Goal: Find specific page/section: Find specific page/section

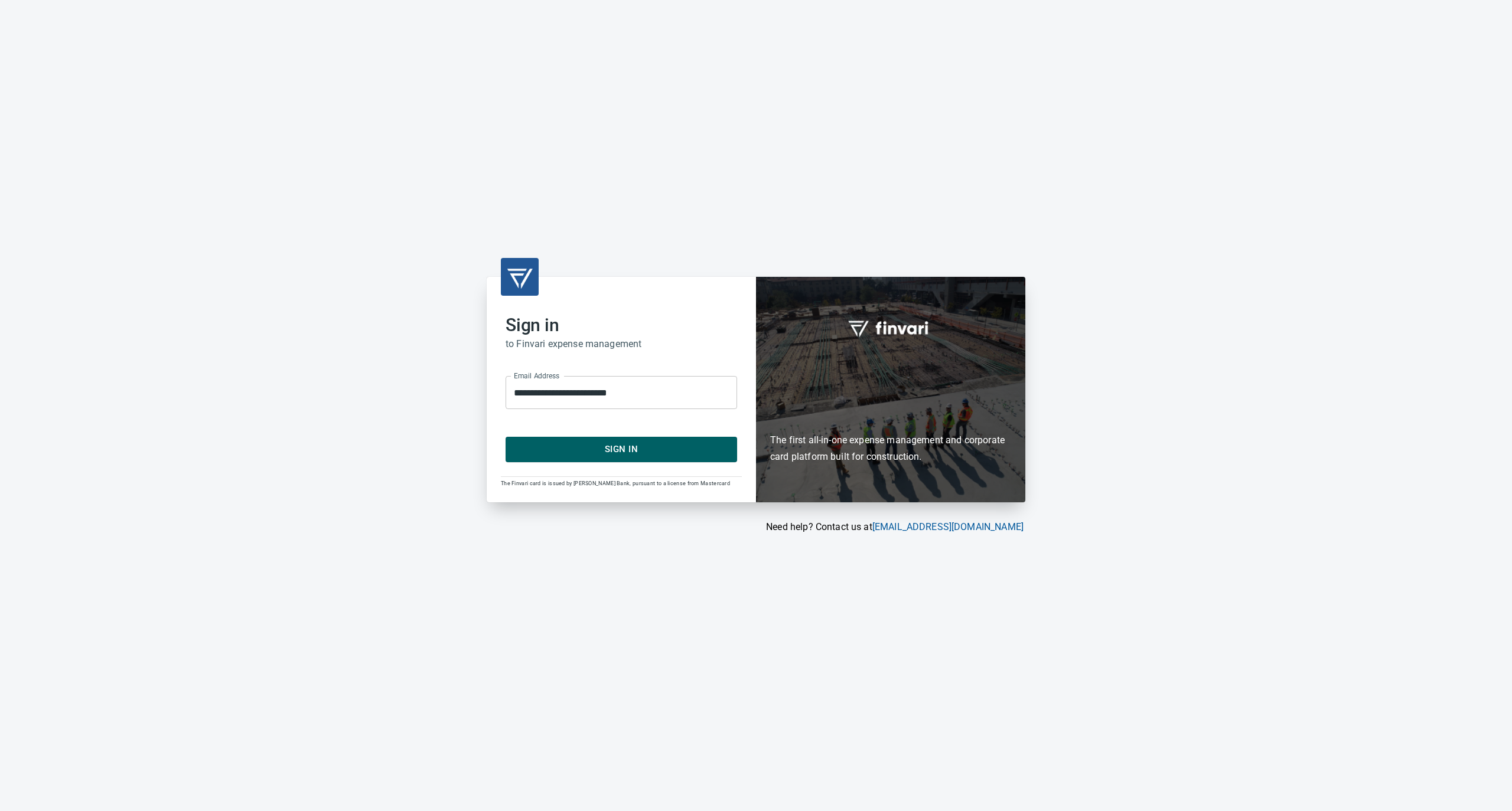
click at [597, 449] on span "Sign In" at bounding box center [622, 449] width 206 height 16
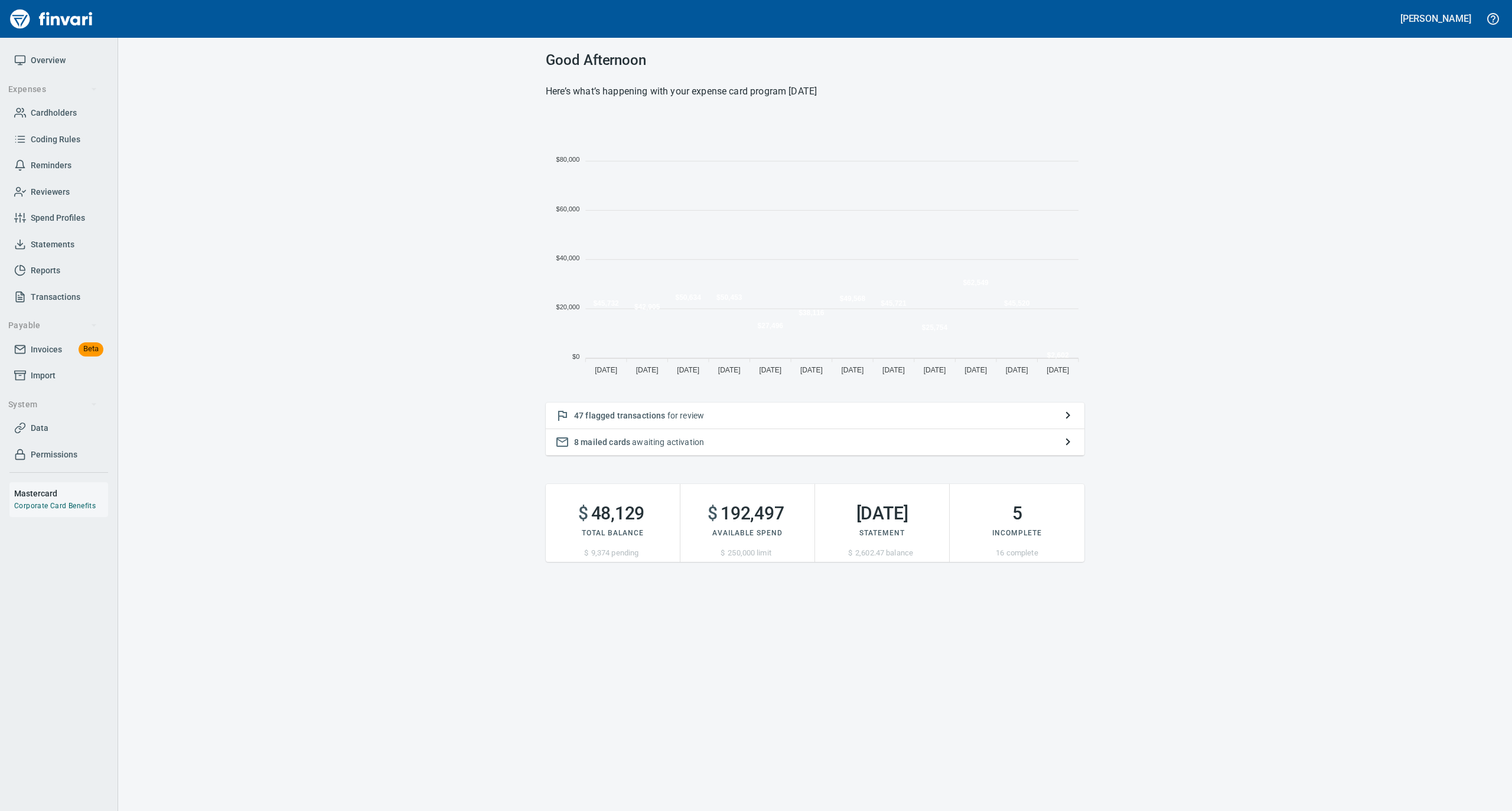
scroll to position [13, 13]
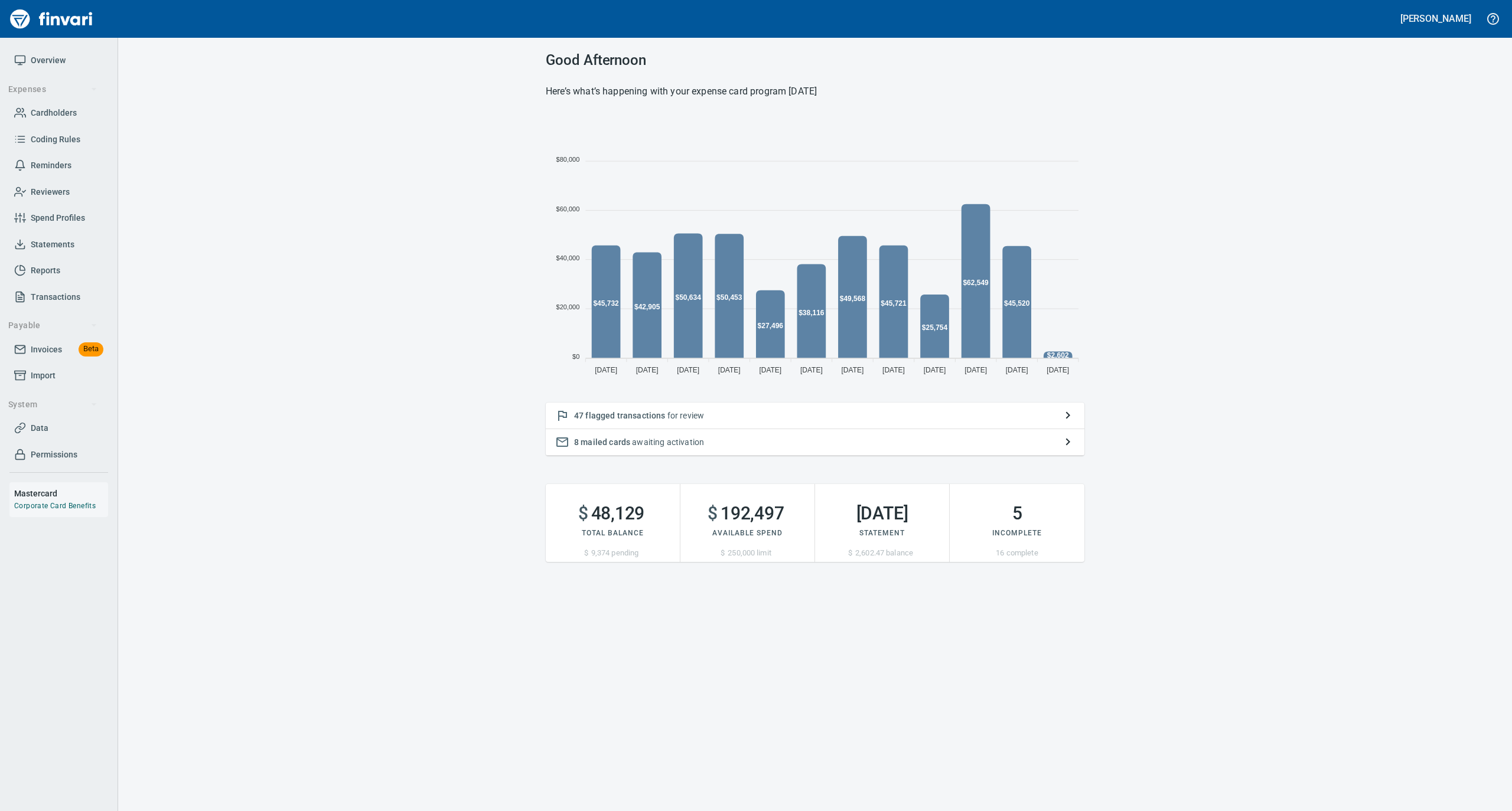
click at [73, 237] on span "Statements" at bounding box center [53, 245] width 44 height 15
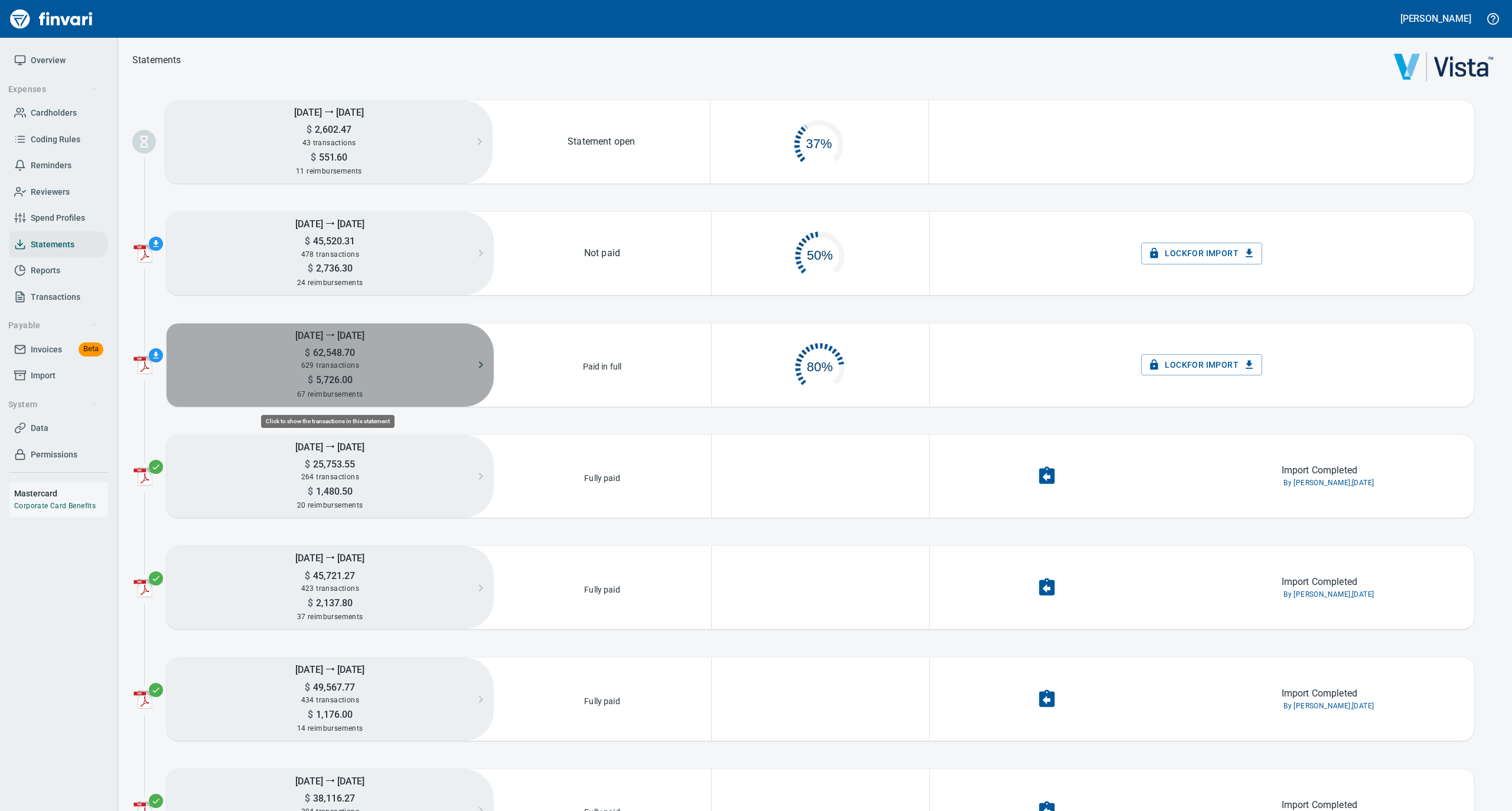
click at [359, 366] on div "629 transactions" at bounding box center [330, 365] width 327 height 13
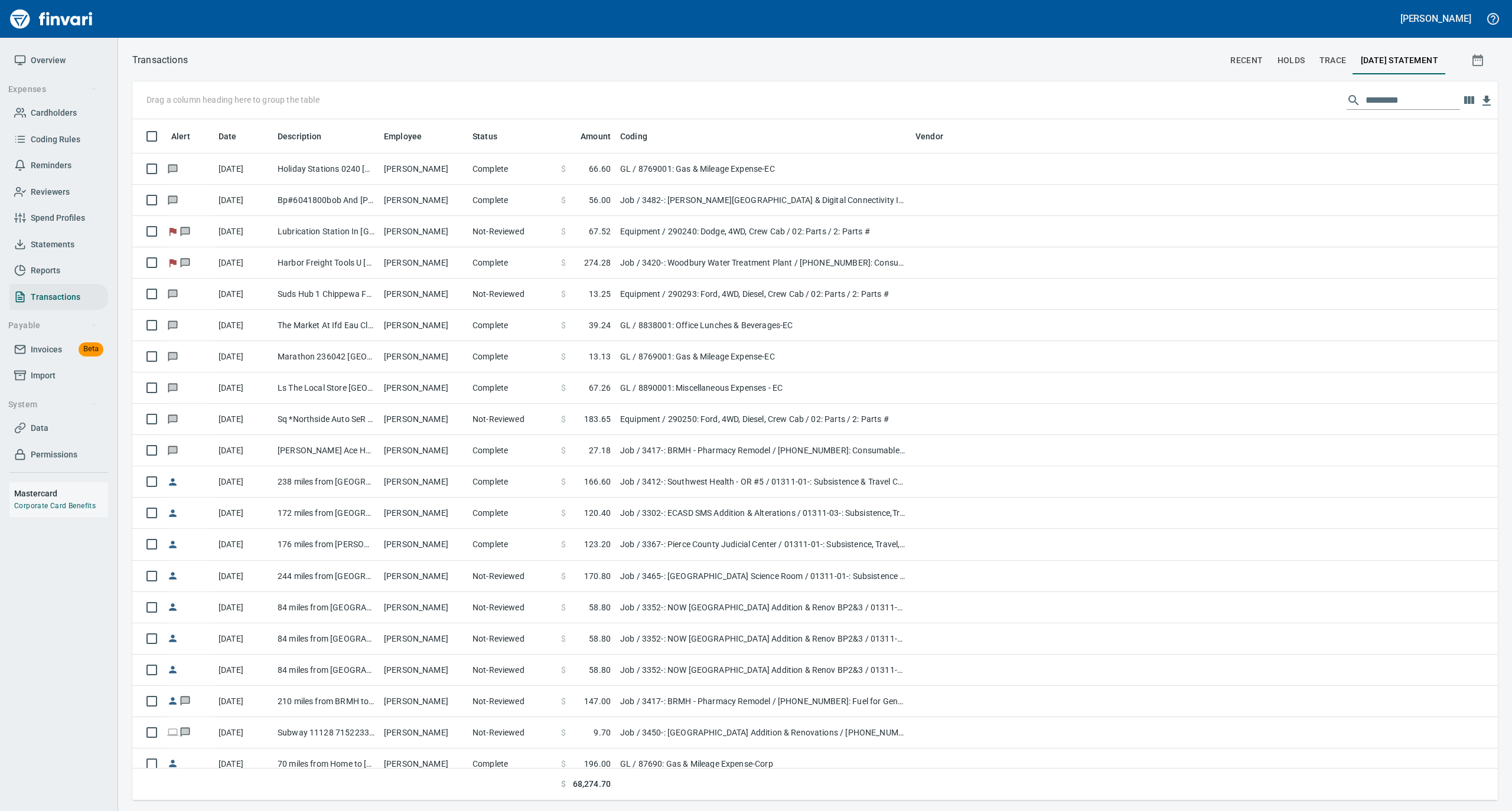
scroll to position [1, 1]
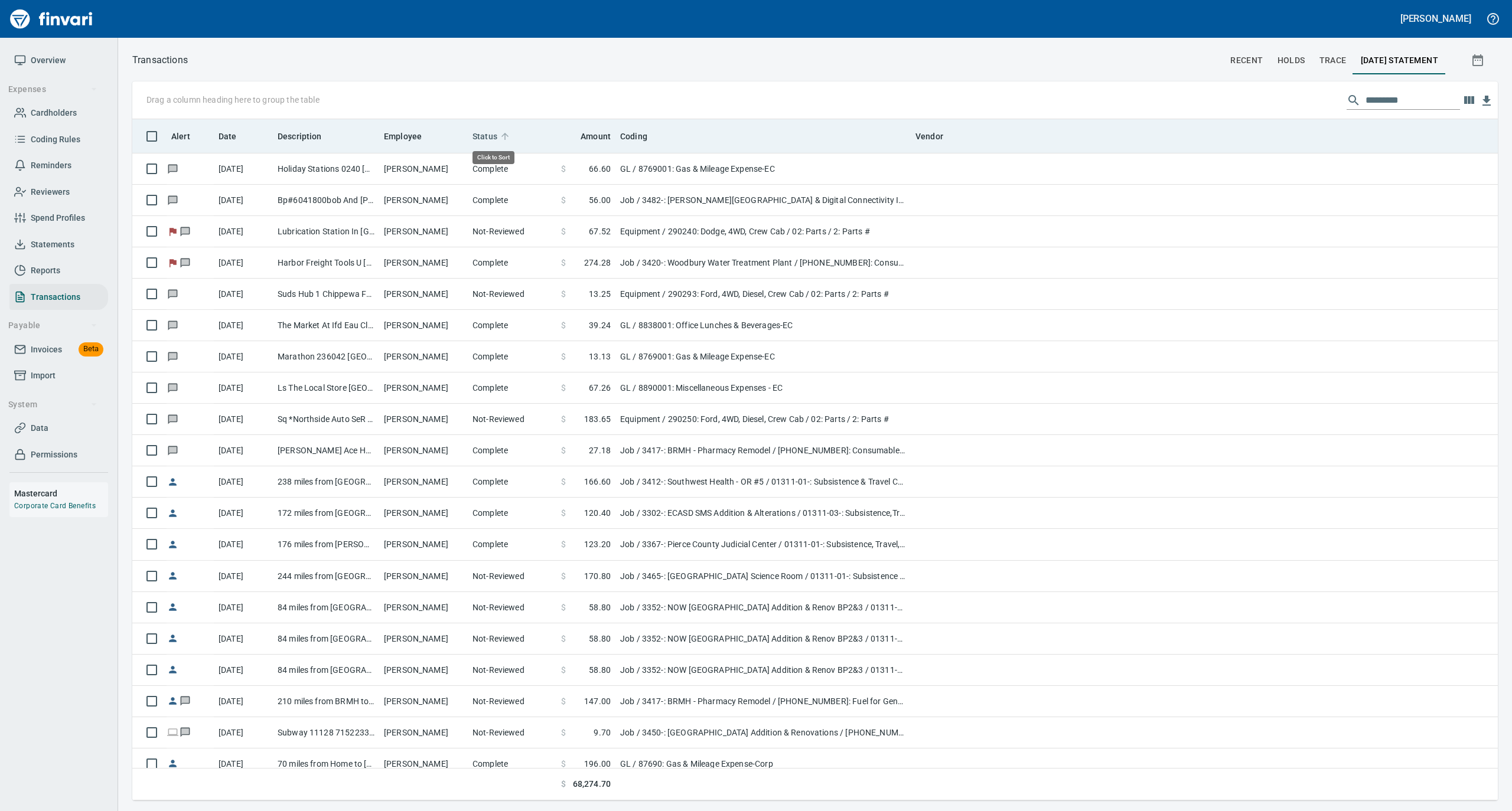
click at [506, 131] on icon at bounding box center [504, 136] width 11 height 11
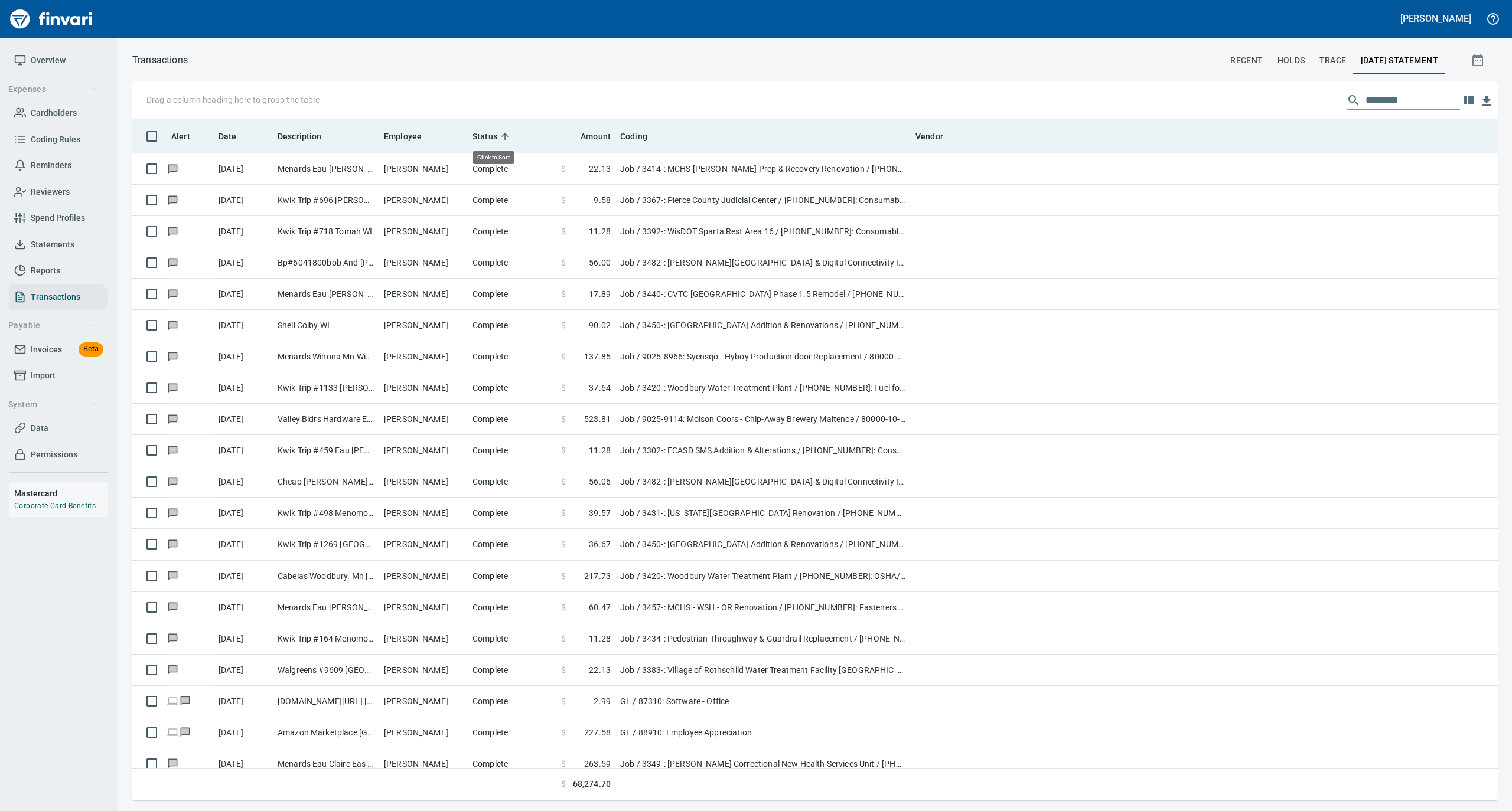
click at [506, 131] on icon at bounding box center [504, 136] width 11 height 11
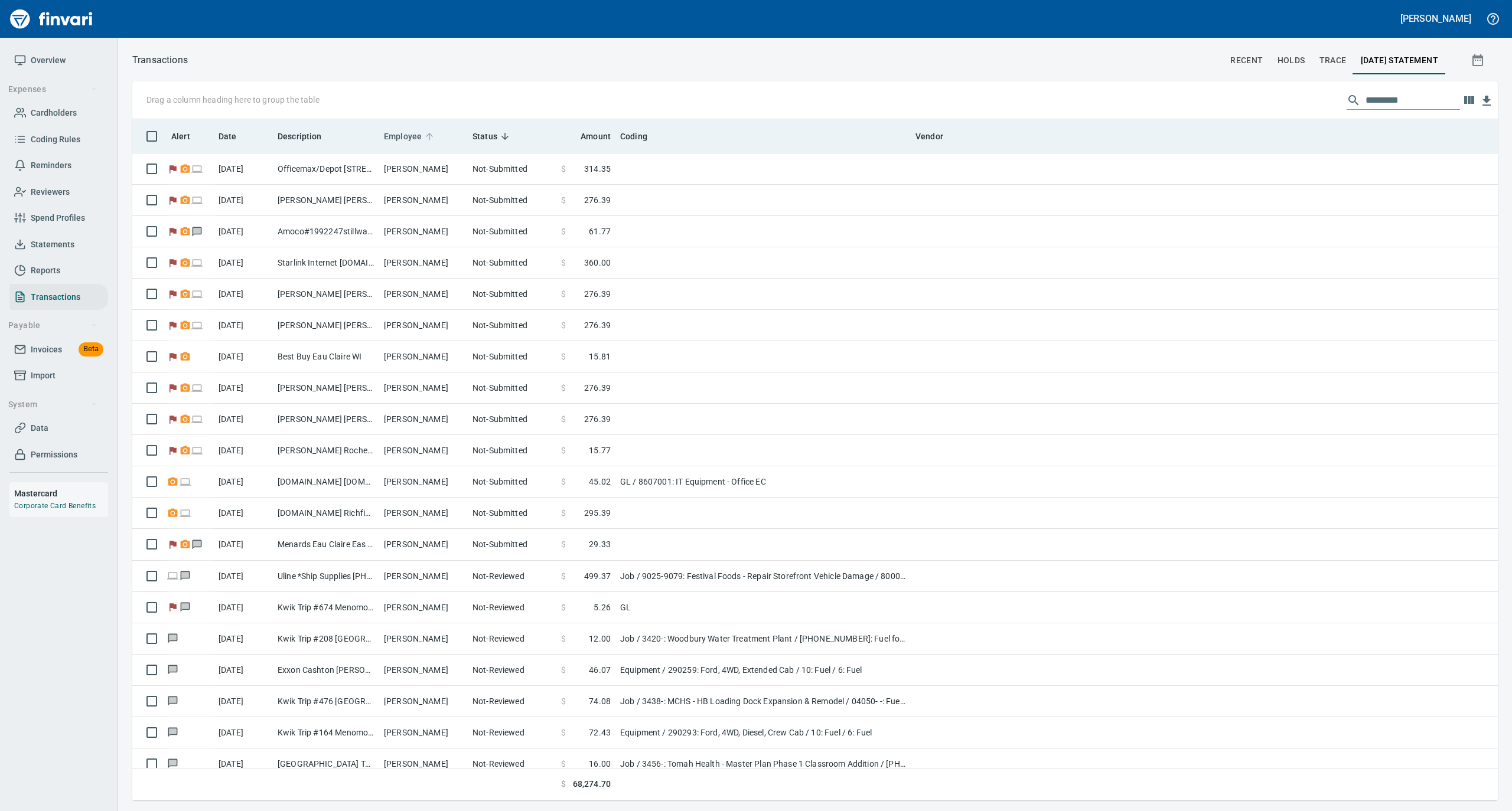
scroll to position [669, 1342]
click at [429, 131] on icon at bounding box center [429, 136] width 11 height 11
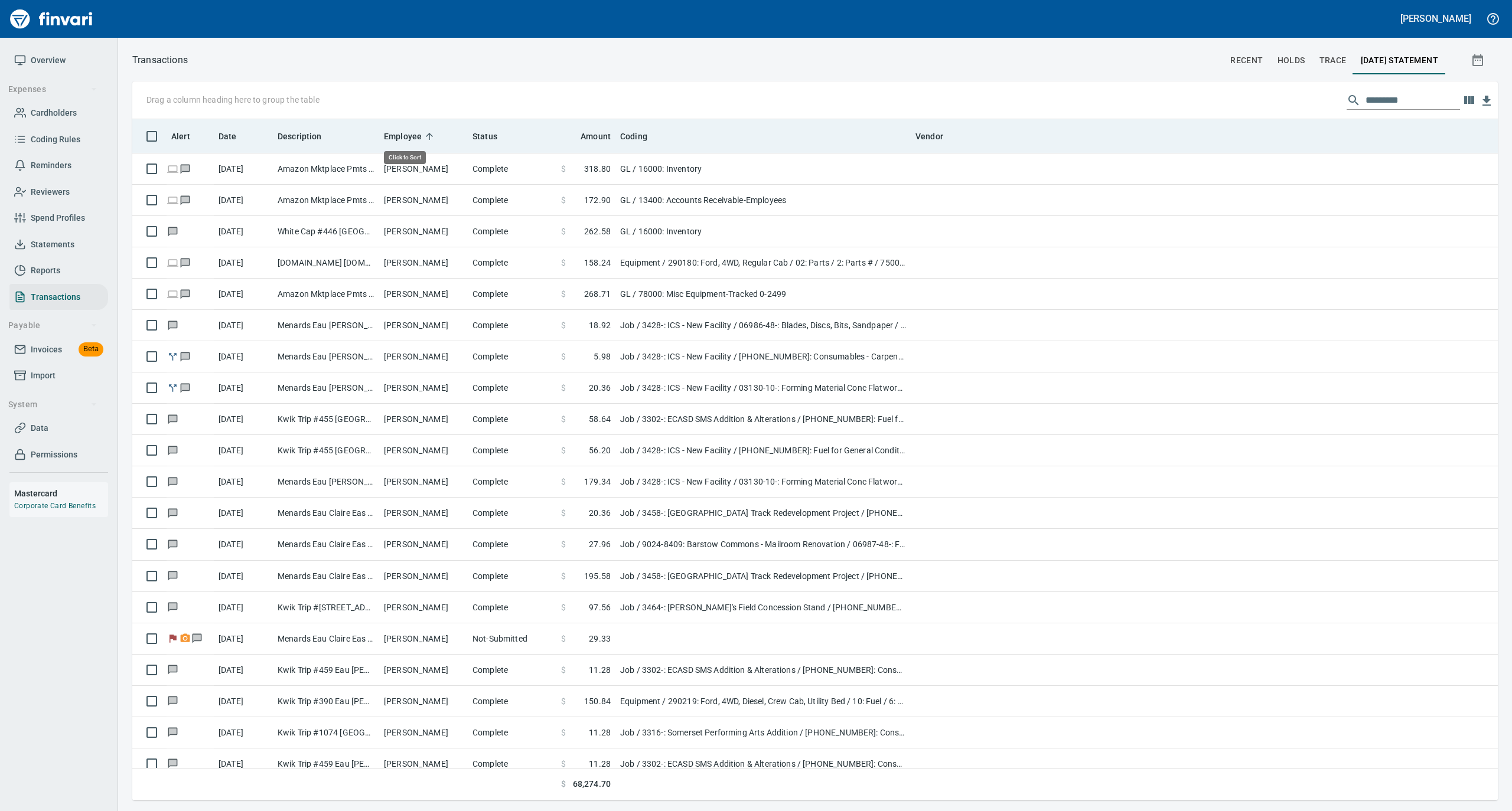
click at [429, 131] on icon at bounding box center [429, 136] width 11 height 11
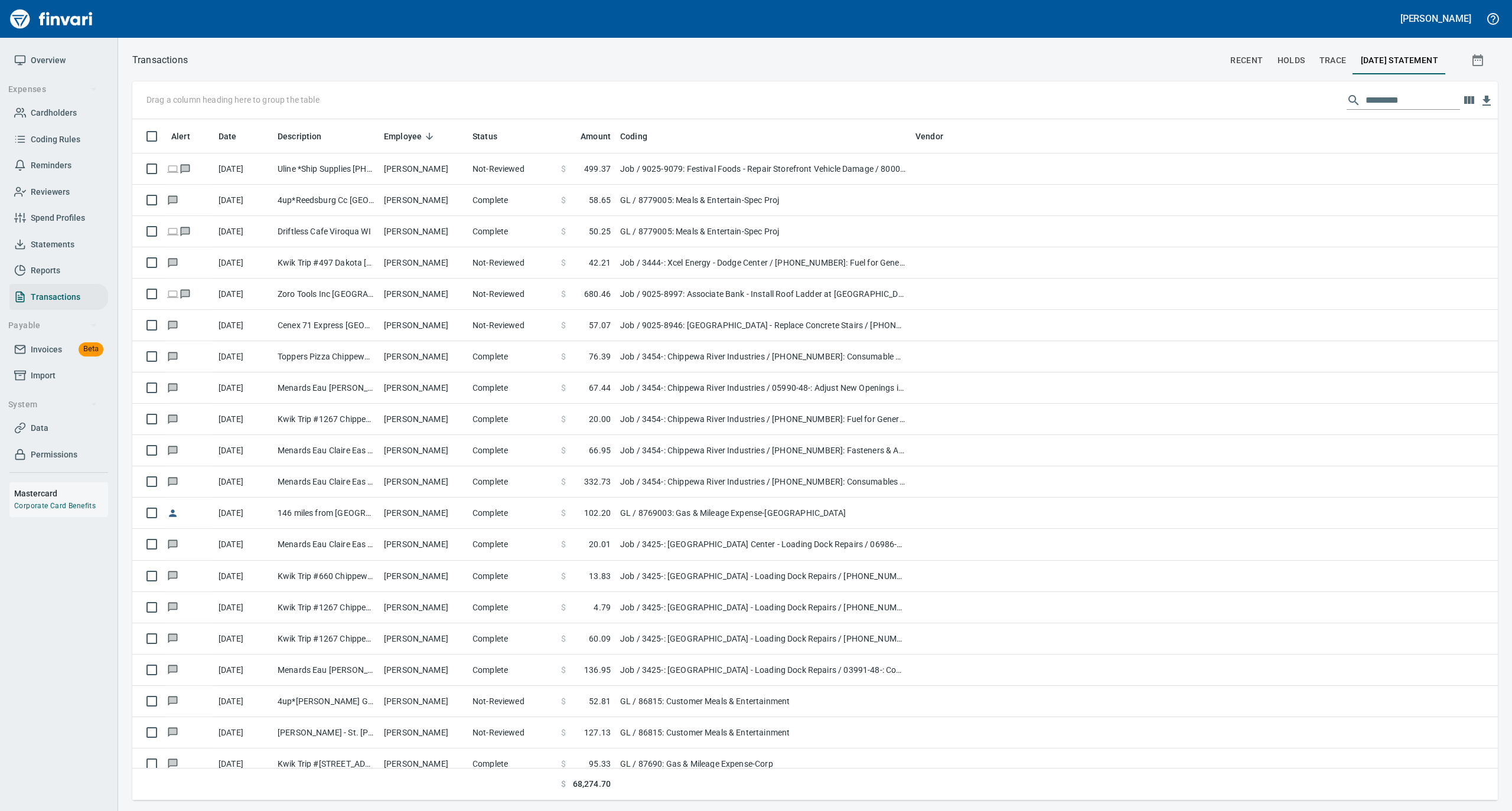
click at [68, 107] on span "Cardholders" at bounding box center [54, 113] width 46 height 15
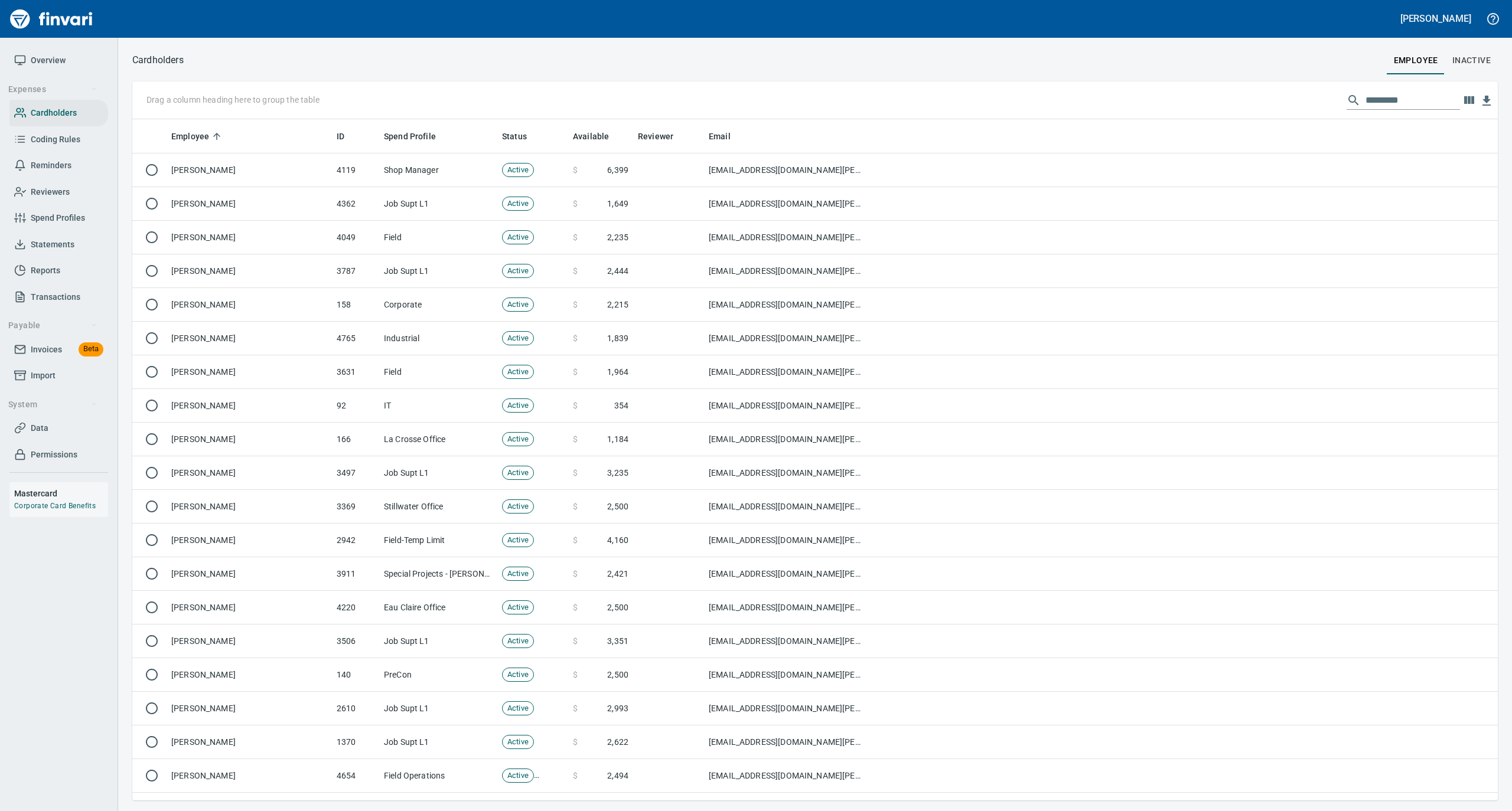
scroll to position [669, 1342]
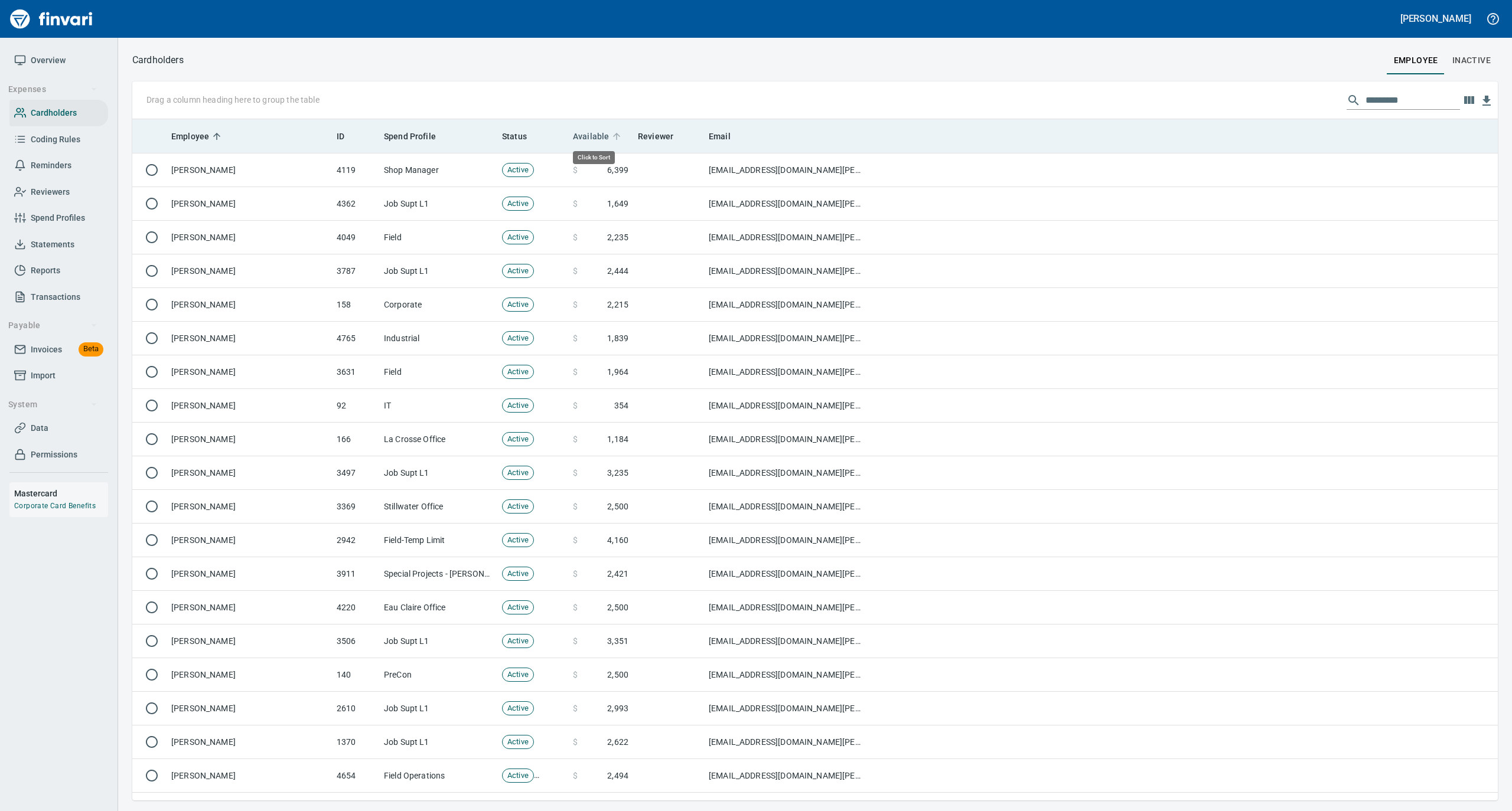
click at [612, 135] on icon at bounding box center [617, 136] width 11 height 11
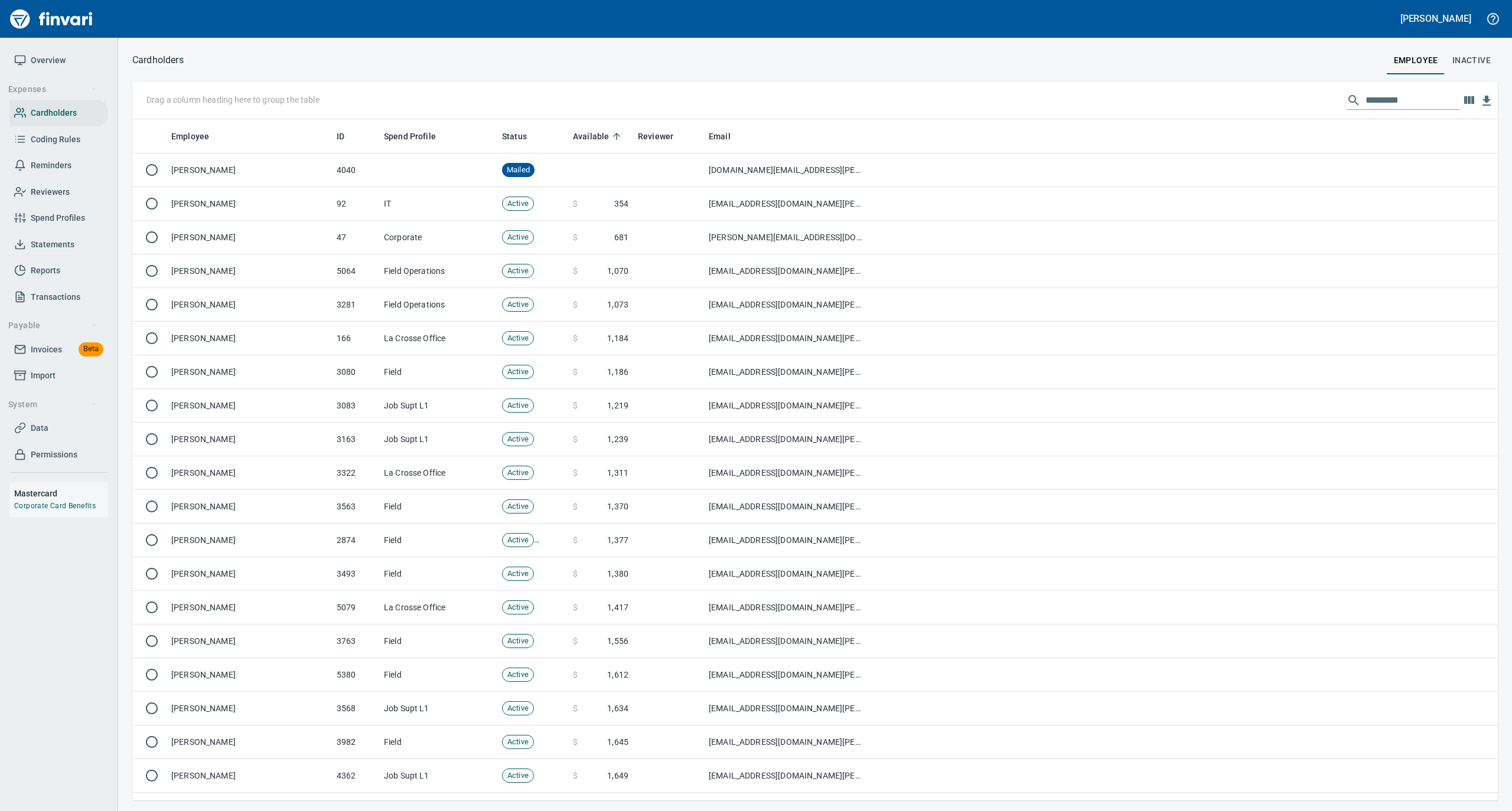
click at [66, 54] on span "Overview" at bounding box center [59, 61] width 89 height 15
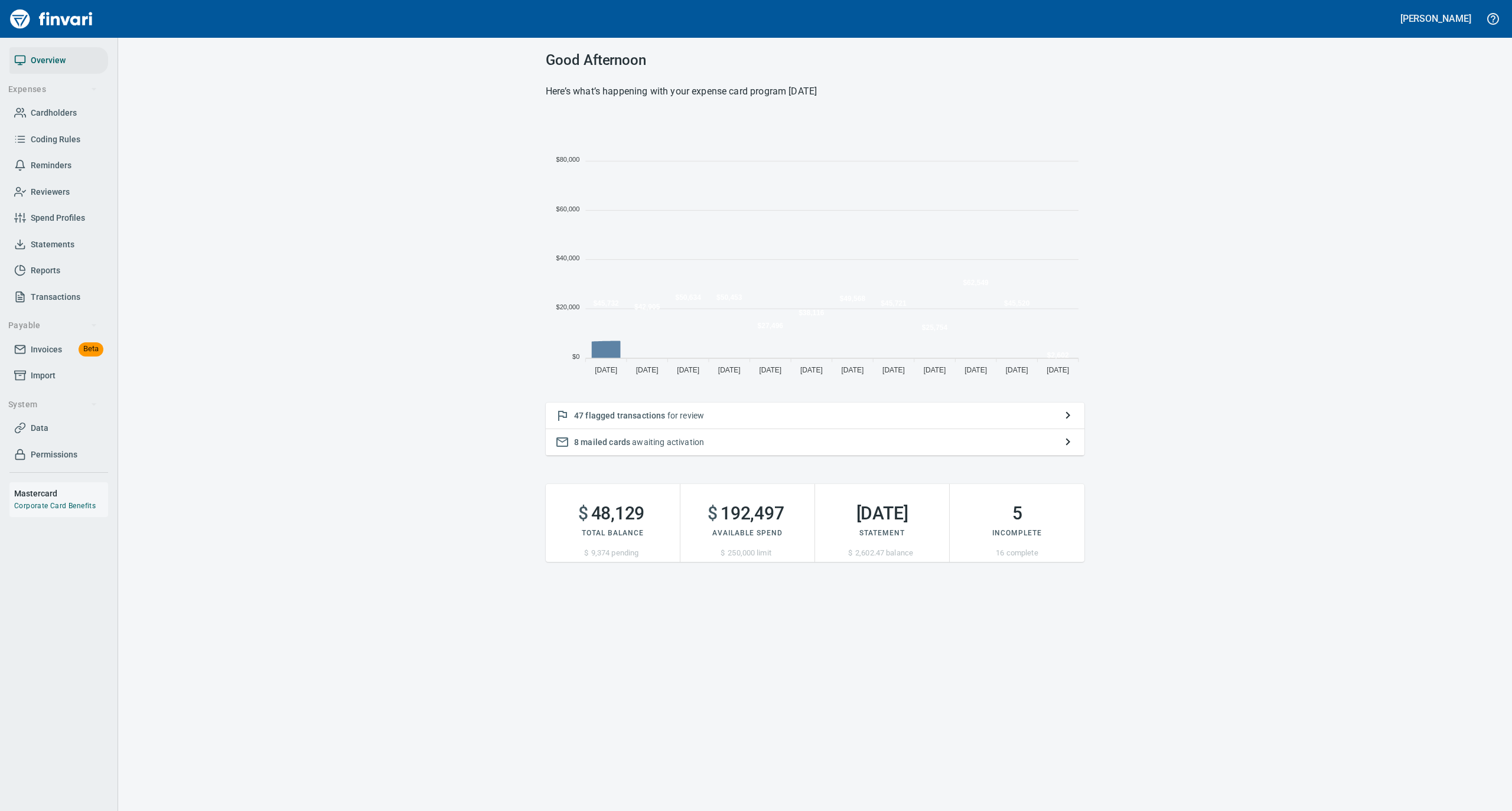
scroll to position [262, 527]
